Goal: Entertainment & Leisure: Consume media (video, audio)

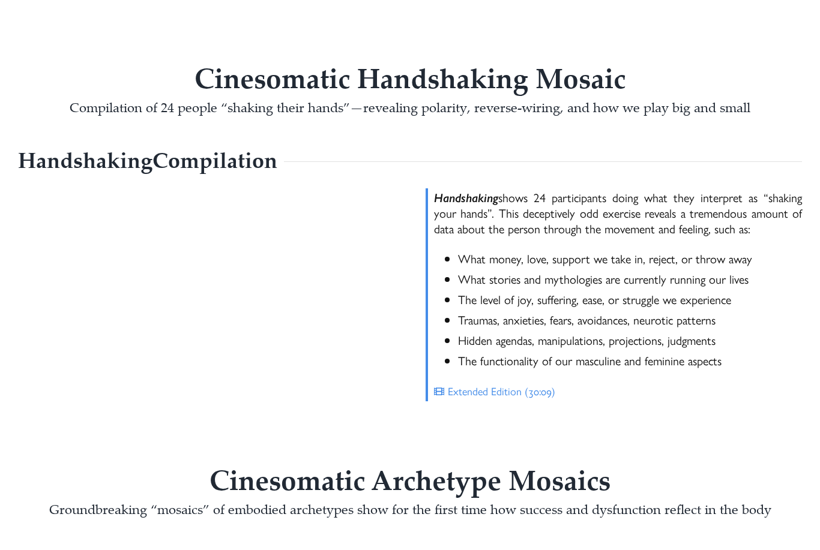
scroll to position [924, 0]
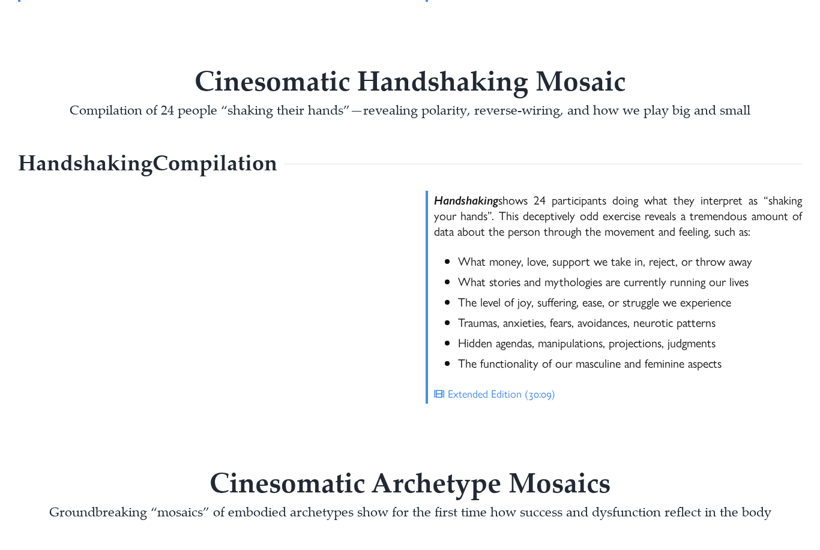
click at [465, 388] on span "Extend­ed Edi­tion (30:09)" at bounding box center [501, 393] width 107 height 15
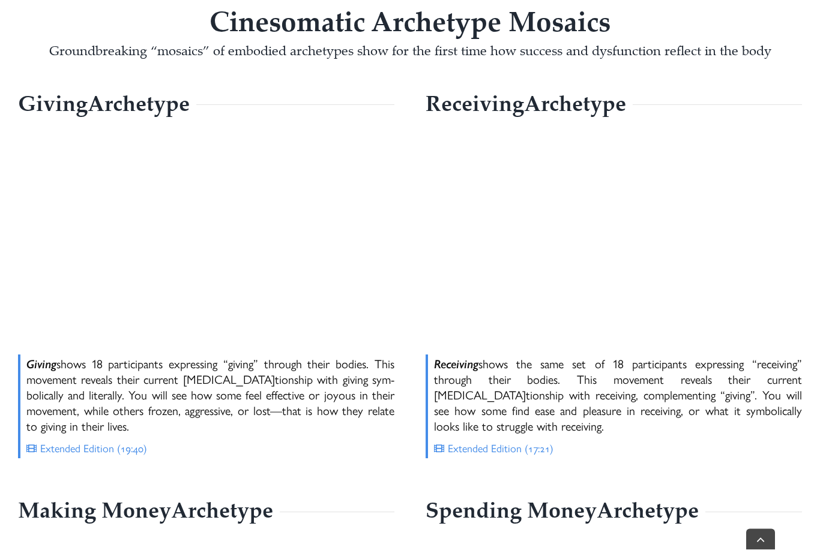
scroll to position [1386, 0]
click at [72, 443] on span "Extend­ed Edi­tion (19:40)" at bounding box center [93, 447] width 107 height 15
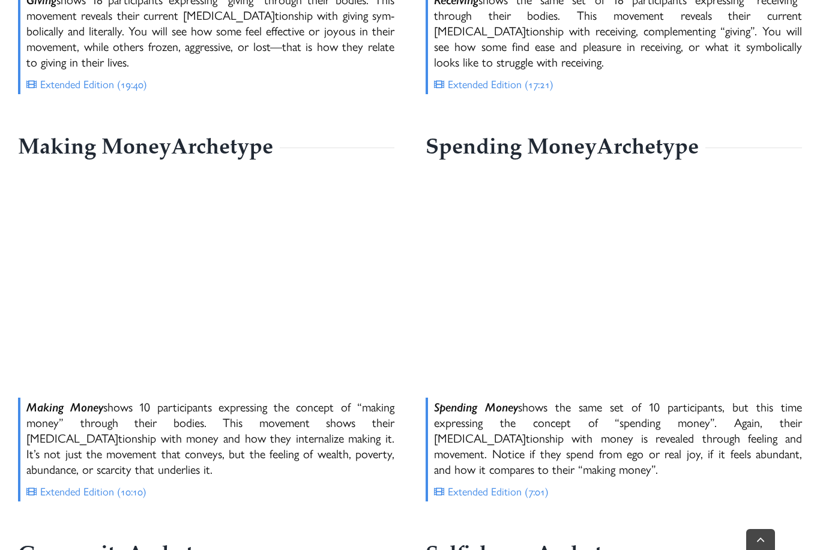
scroll to position [1754, 0]
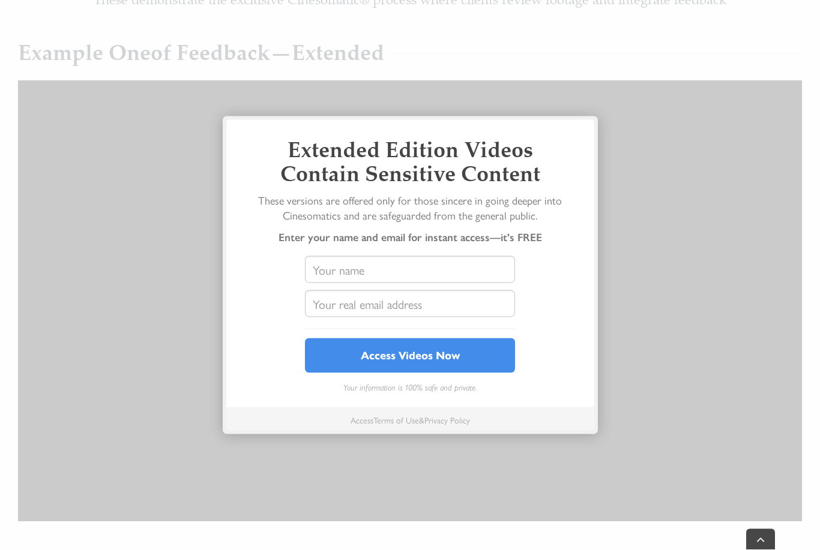
scroll to position [345, 0]
click at [443, 265] on input "text" at bounding box center [410, 269] width 210 height 27
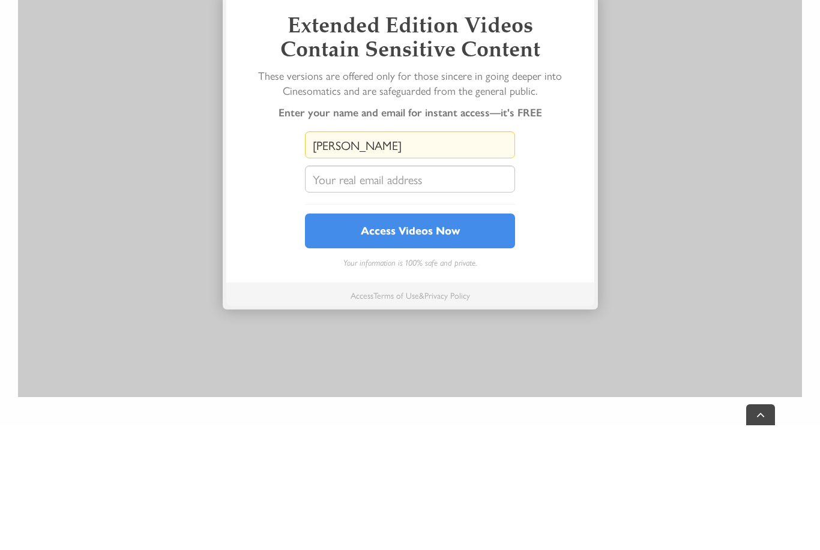
type input "Leonor"
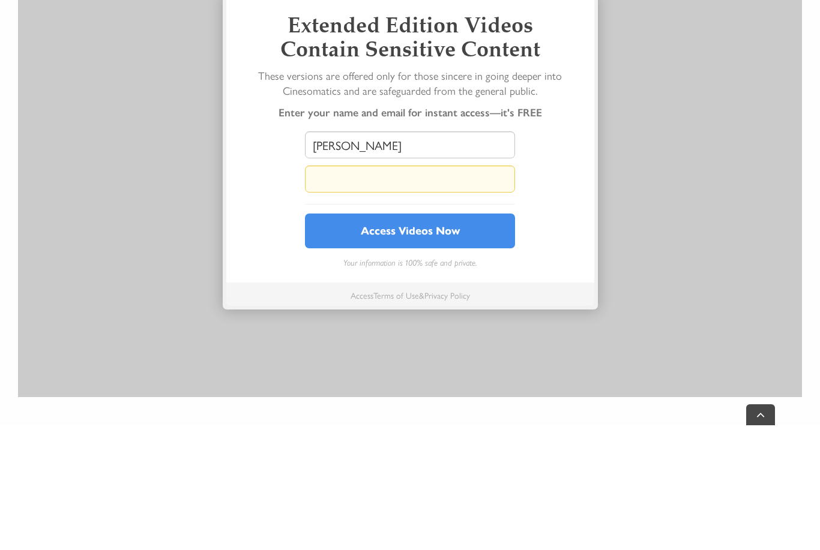
click at [454, 290] on input "text" at bounding box center [410, 303] width 210 height 27
type input "leonordlvw@gmail.com"
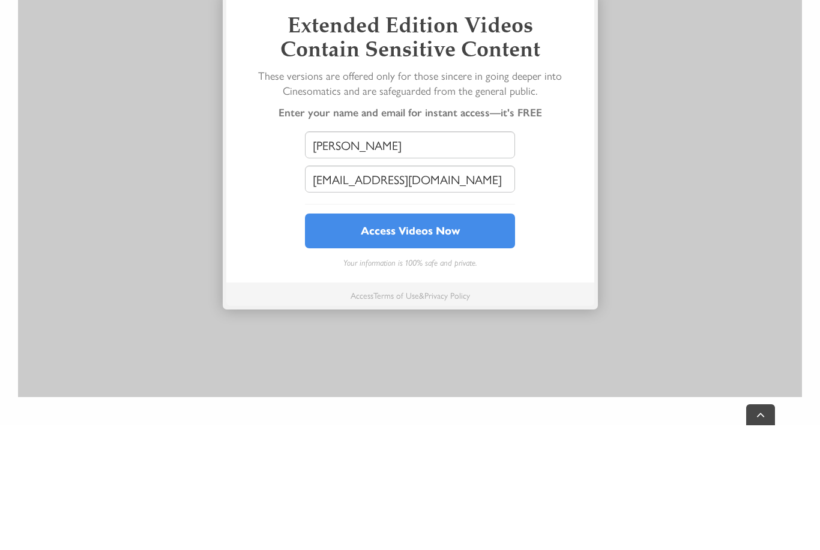
click at [467, 338] on button "Access Videos Now" at bounding box center [410, 355] width 210 height 35
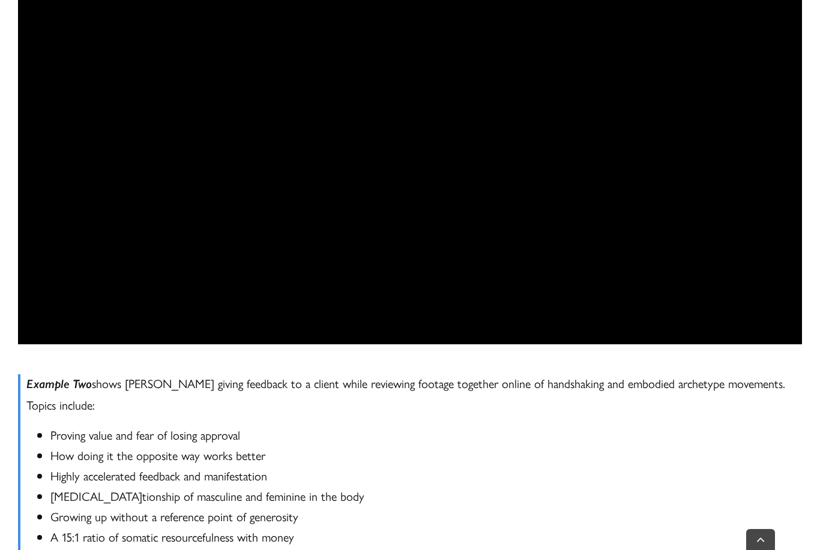
scroll to position [1313, 0]
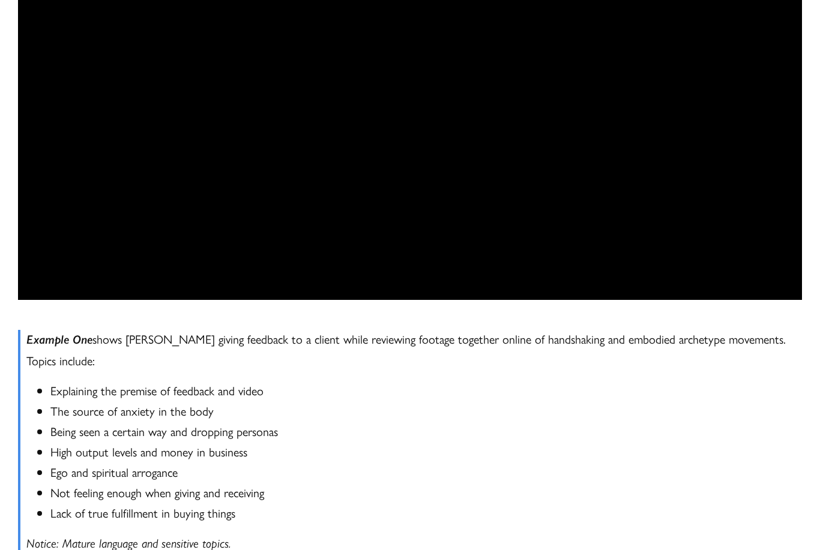
scroll to position [582, 0]
click at [697, 474] on li "Ego and spir­i­tu­al arrogance" at bounding box center [425, 472] width 751 height 20
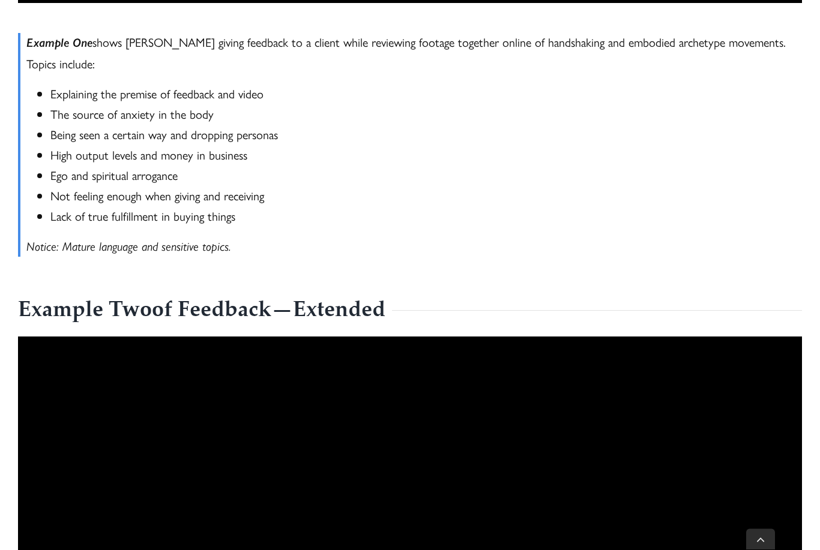
scroll to position [879, 0]
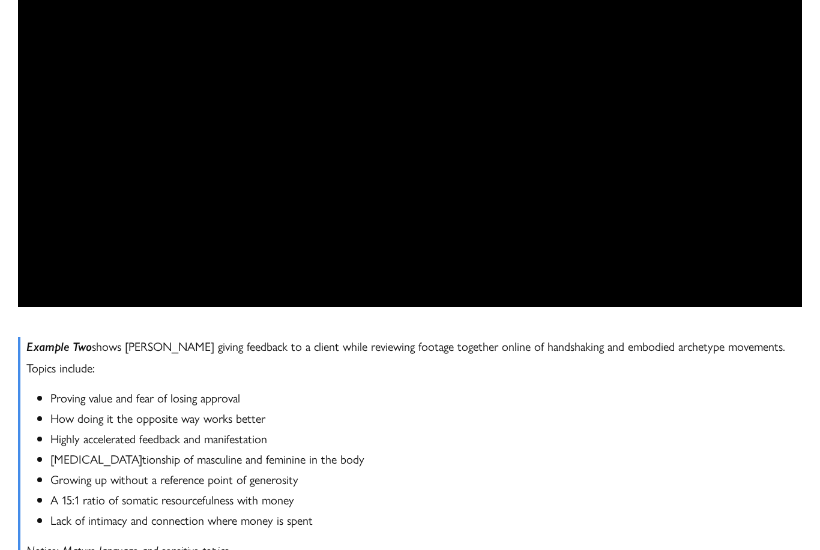
scroll to position [1190, 0]
